Goal: Navigation & Orientation: Find specific page/section

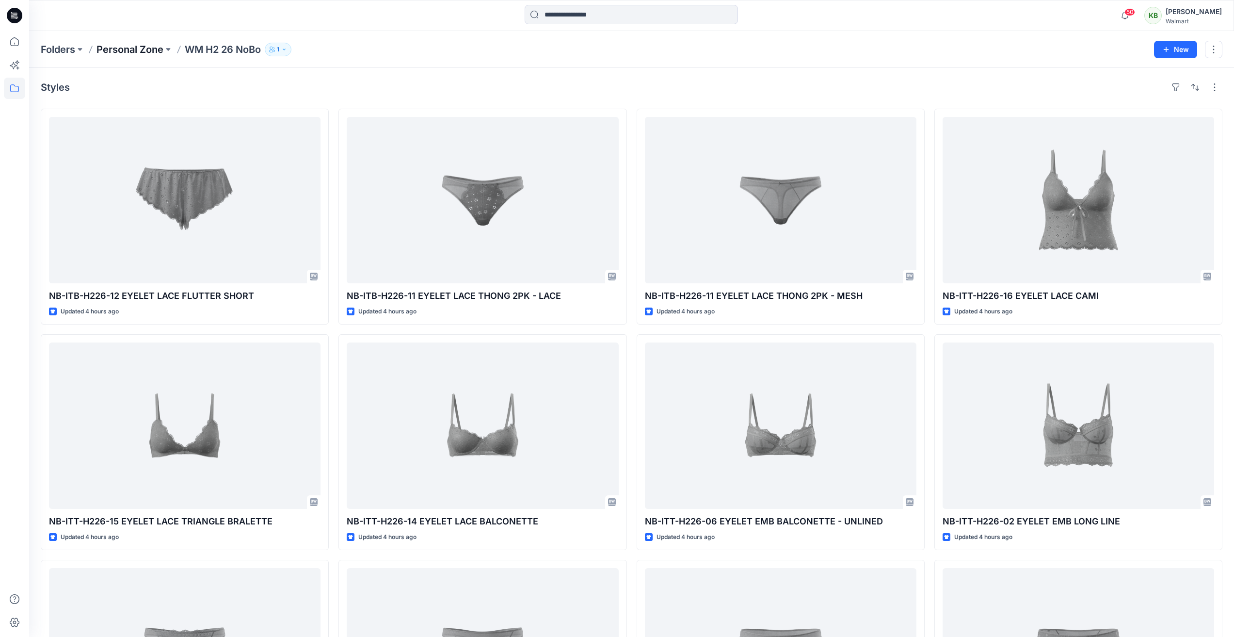
click at [141, 47] on p "Personal Zone" at bounding box center [129, 50] width 67 height 14
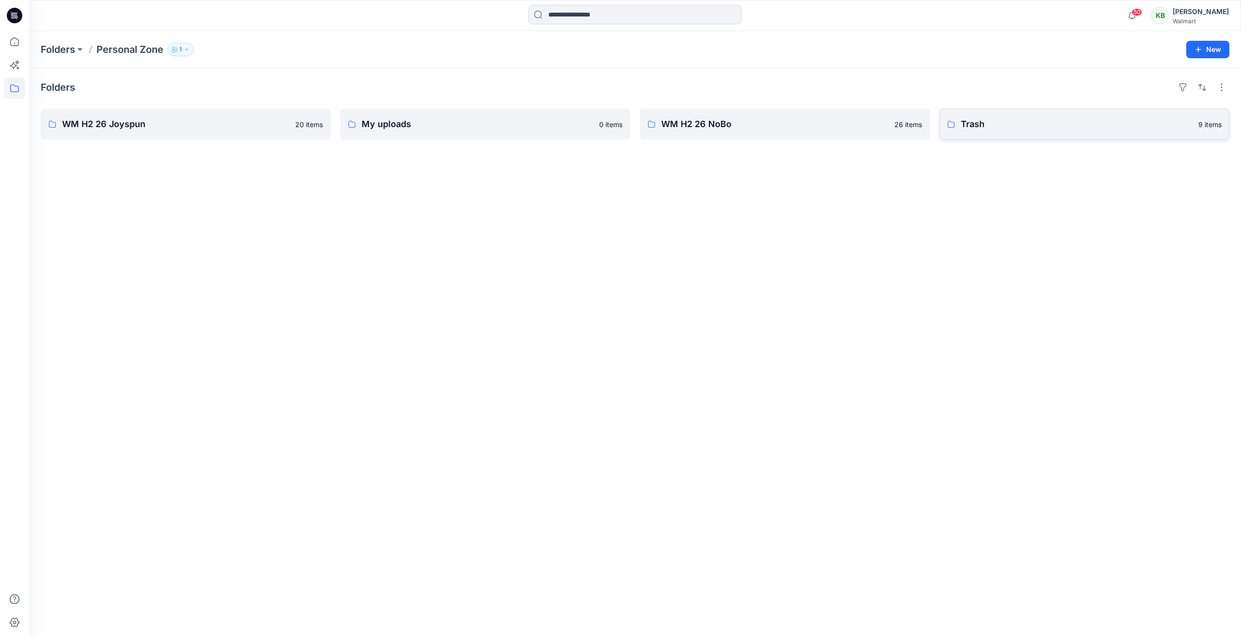
click at [967, 121] on p "Trash" at bounding box center [1077, 124] width 232 height 14
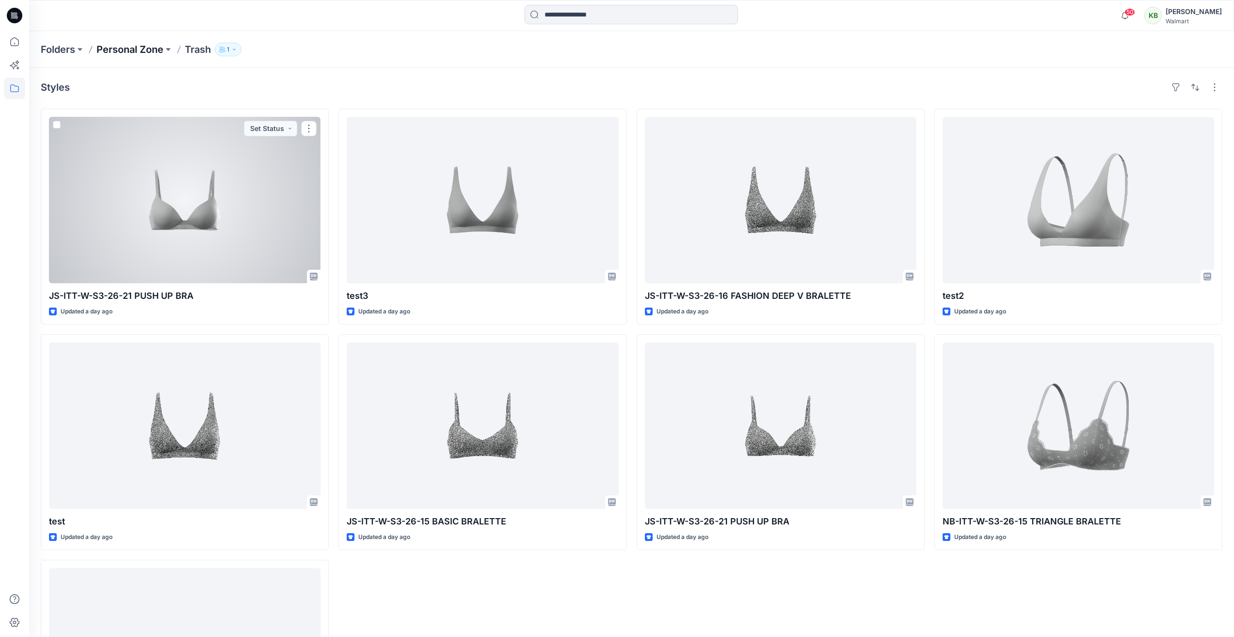
click at [122, 50] on p "Personal Zone" at bounding box center [129, 50] width 67 height 14
